Goal: Task Accomplishment & Management: Manage account settings

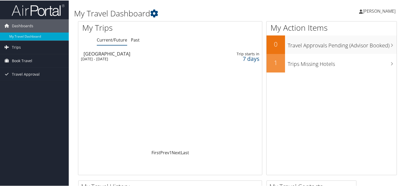
click at [144, 57] on div "[DATE] - [DATE]" at bounding box center [141, 58] width 120 height 5
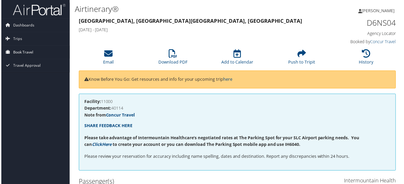
click at [14, 49] on span "Book Travel" at bounding box center [22, 52] width 20 height 13
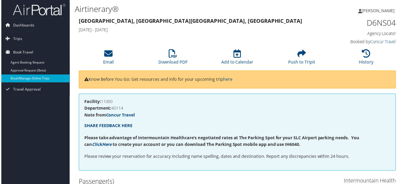
click at [41, 82] on link "Book/Manage Online Trips" at bounding box center [34, 79] width 69 height 8
